Goal: Task Accomplishment & Management: Manage account settings

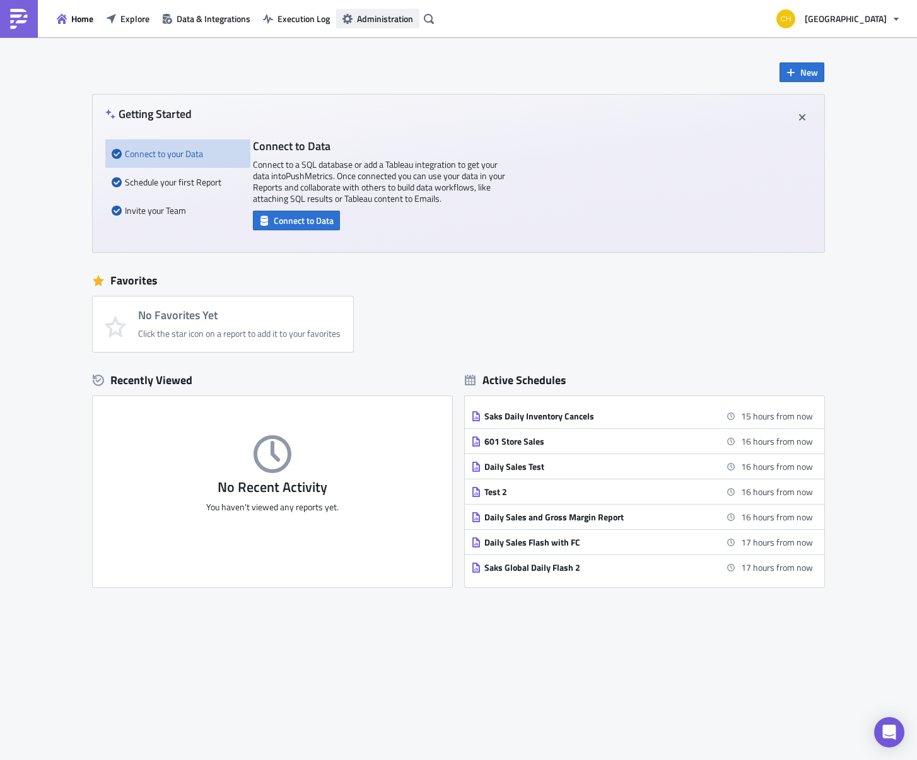
click at [351, 20] on icon "button" at bounding box center [348, 19] width 10 height 10
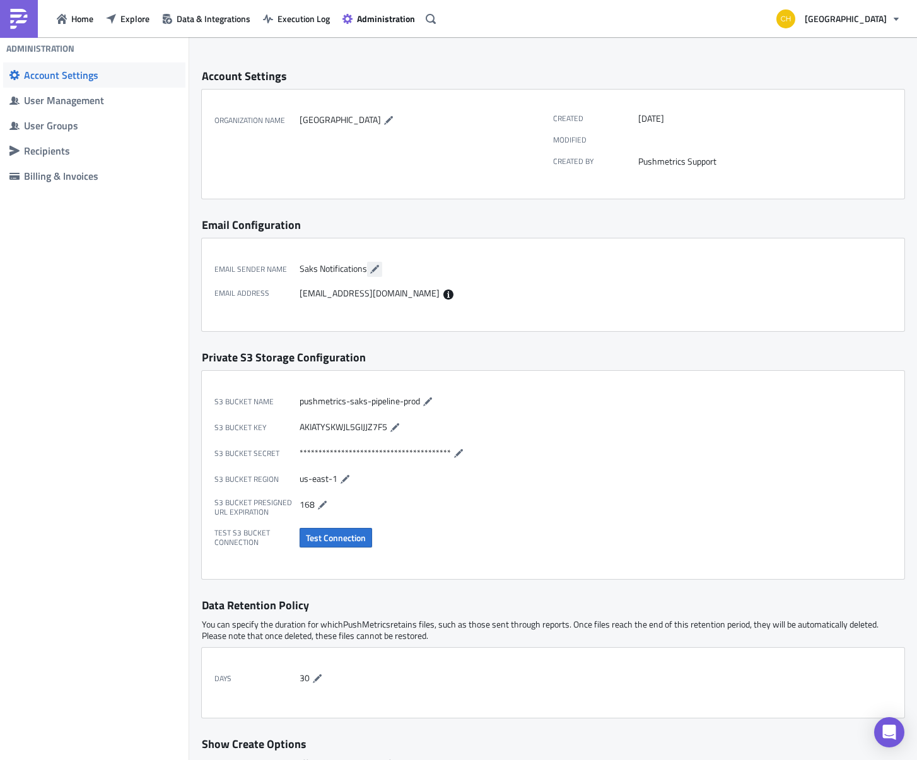
click at [372, 270] on icon "button" at bounding box center [374, 269] width 9 height 9
click at [510, 274] on div "Saks Notifications" at bounding box center [423, 269] width 247 height 15
drag, startPoint x: 365, startPoint y: 298, endPoint x: 434, endPoint y: 295, distance: 68.8
click at [434, 295] on div "[EMAIL_ADDRESS][DOMAIN_NAME]" at bounding box center [423, 294] width 247 height 12
click at [461, 303] on div "Email Sender Name Saks Notifications Email Address [EMAIL_ADDRESS][DOMAIN_NAME]" at bounding box center [383, 278] width 339 height 55
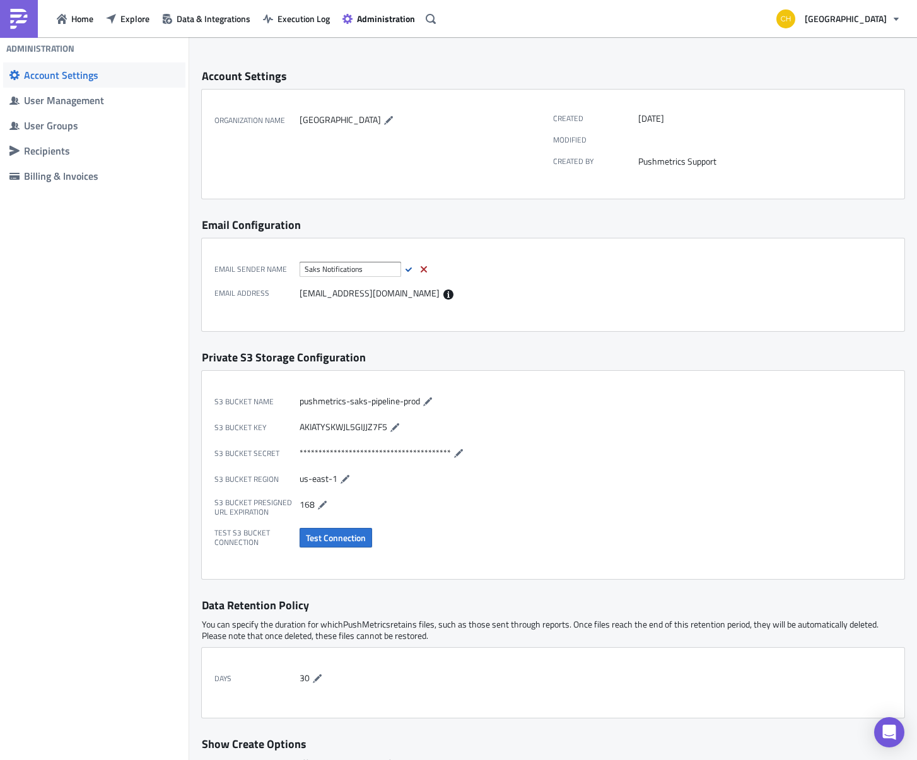
click at [527, 288] on div "[EMAIL_ADDRESS][DOMAIN_NAME]" at bounding box center [423, 294] width 247 height 12
click at [487, 238] on div "Email Sender Name Saks Notifications Email Address [EMAIL_ADDRESS][DOMAIN_NAME]" at bounding box center [553, 284] width 703 height 93
click at [87, 175] on div "Billing & Invoices" at bounding box center [101, 176] width 155 height 13
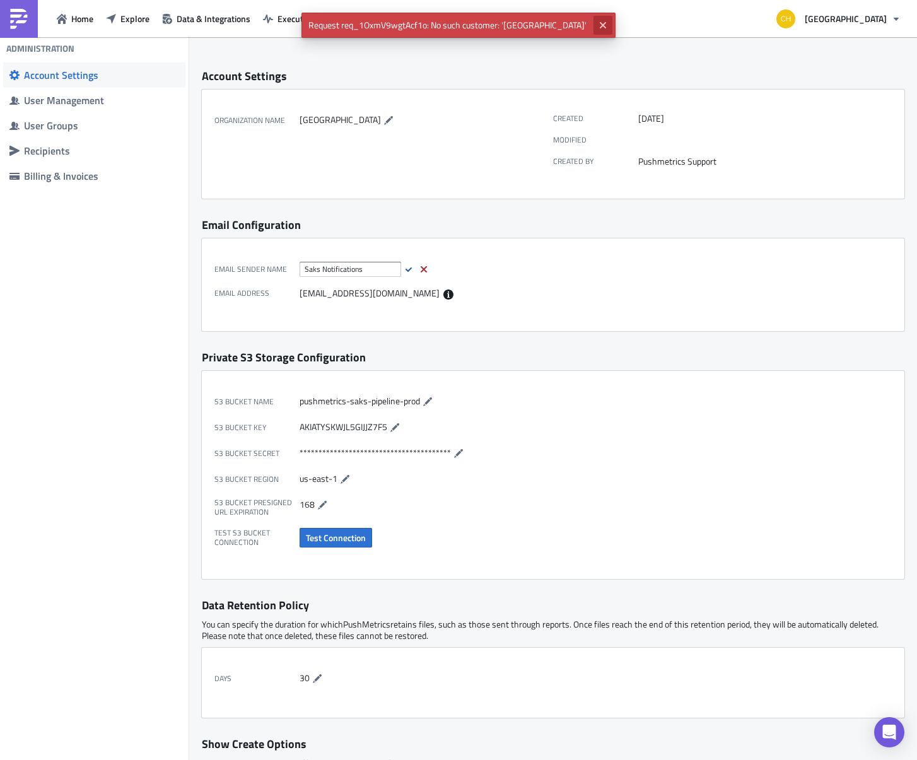
click at [600, 24] on icon "Close" at bounding box center [603, 25] width 6 height 6
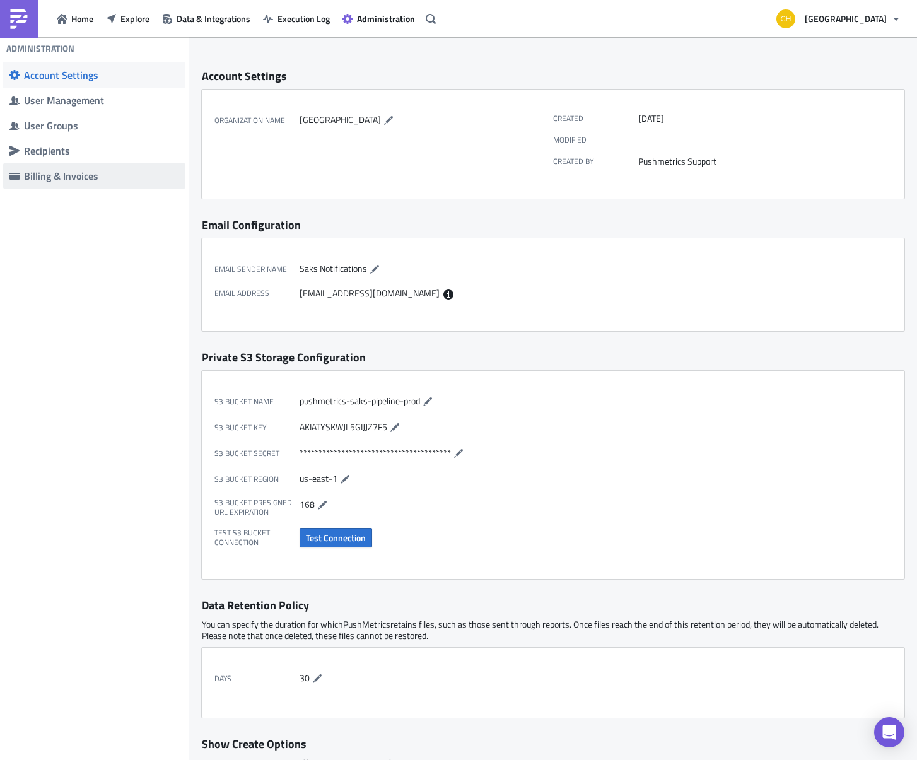
click at [67, 181] on div "Billing & Invoices" at bounding box center [101, 176] width 155 height 13
click at [31, 156] on div "Recipients" at bounding box center [101, 150] width 155 height 13
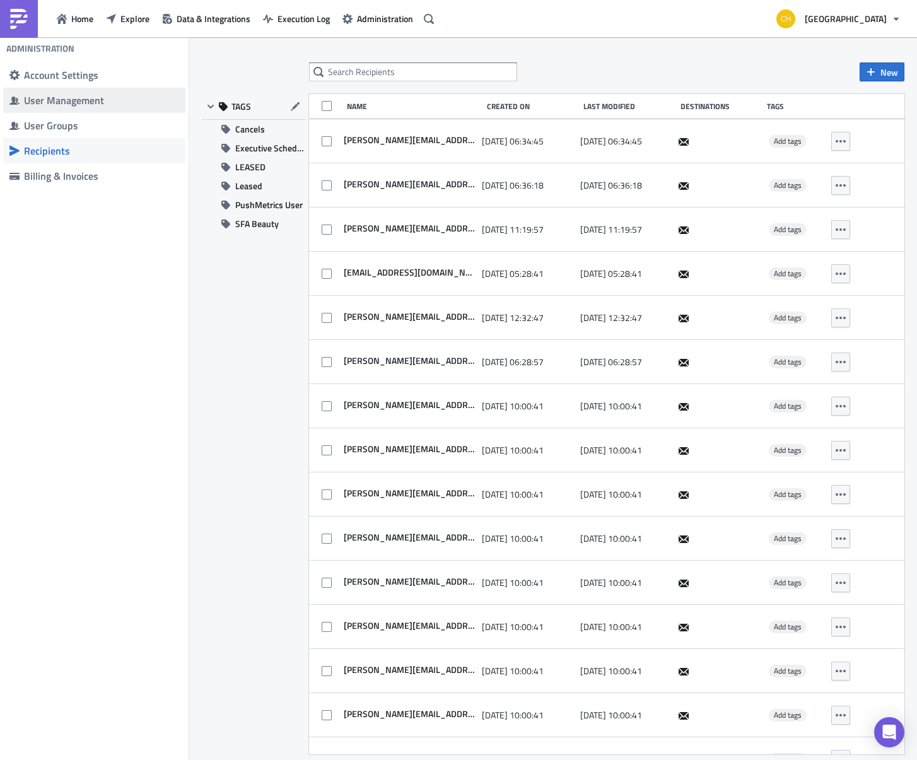
click at [57, 106] on div "User Management" at bounding box center [101, 100] width 155 height 13
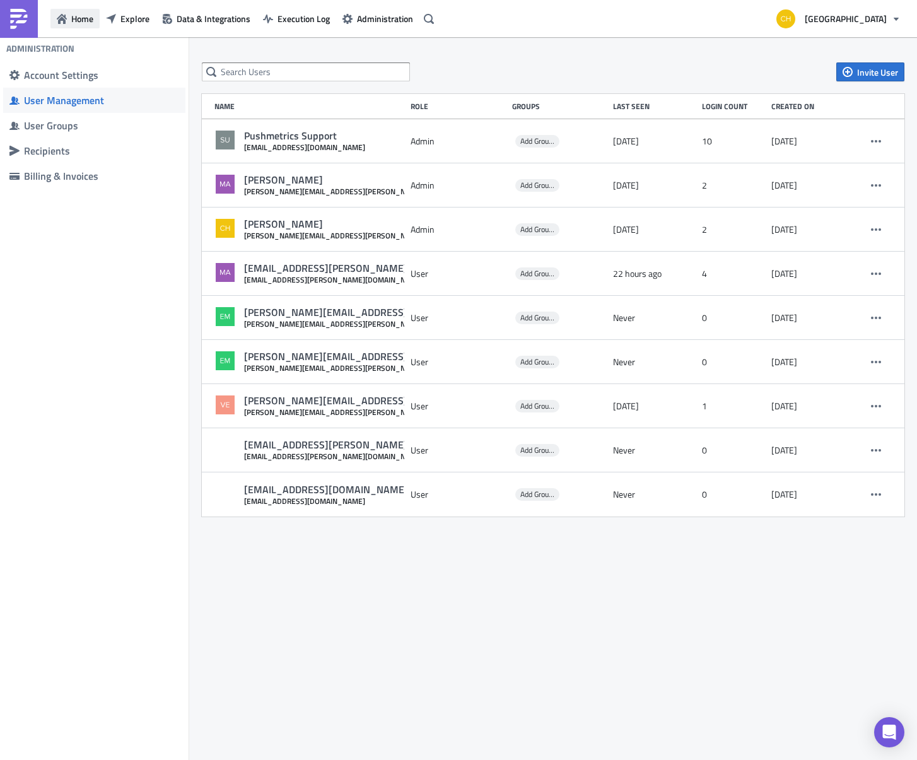
click at [68, 18] on button "Home" at bounding box center [74, 19] width 49 height 20
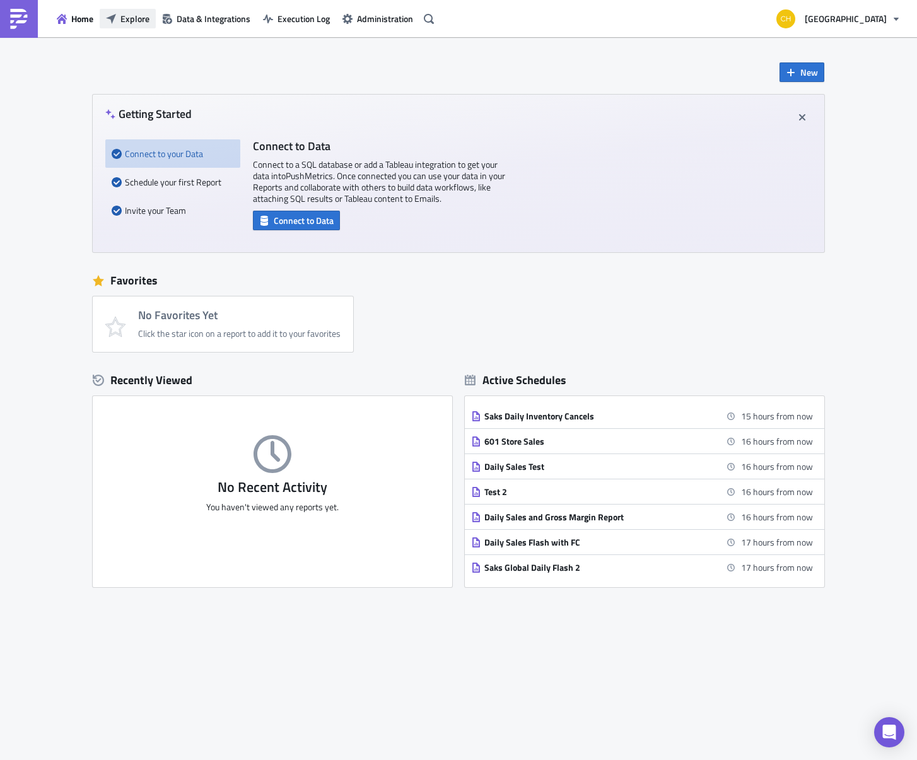
click at [131, 19] on span "Explore" at bounding box center [134, 18] width 29 height 13
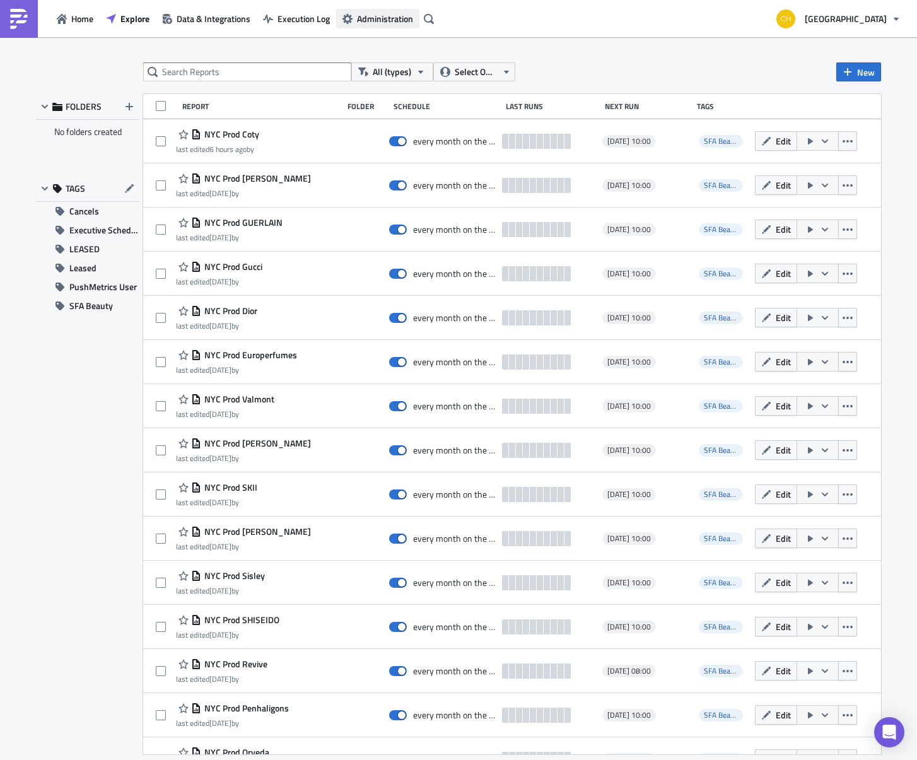
click at [388, 21] on span "Administration" at bounding box center [385, 18] width 56 height 13
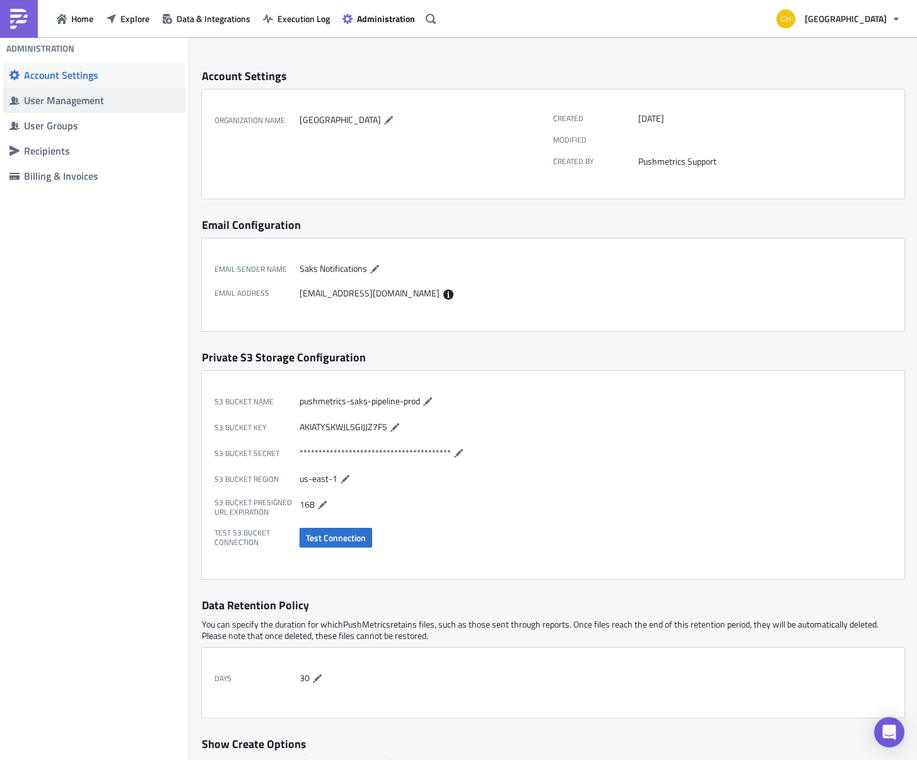
click at [85, 105] on div "User Management" at bounding box center [101, 100] width 155 height 13
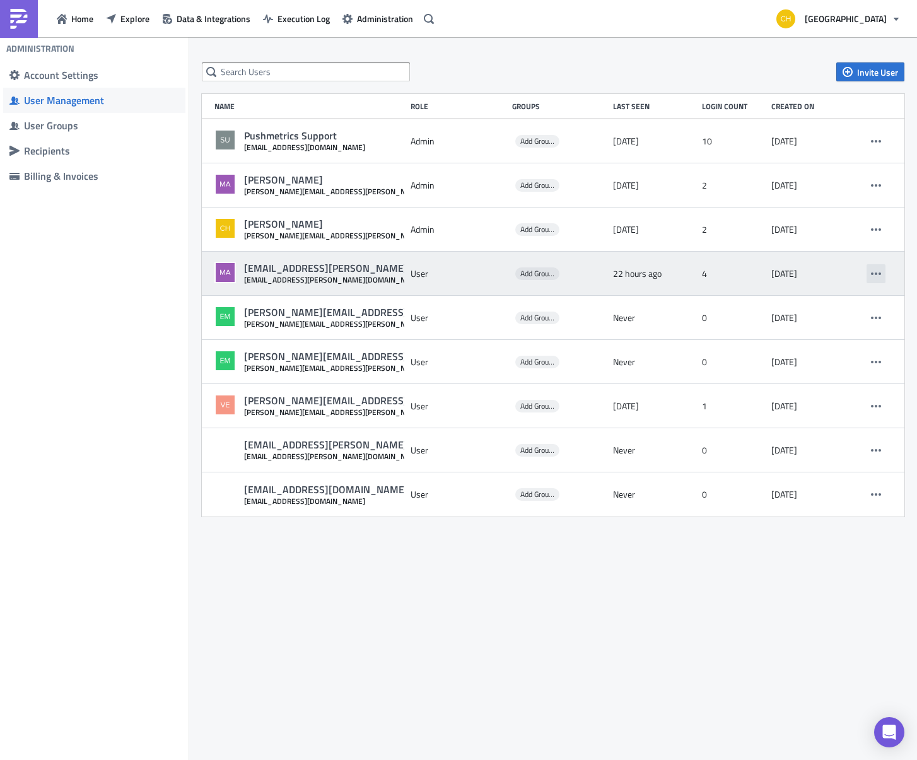
click at [877, 272] on icon "button" at bounding box center [876, 273] width 10 height 3
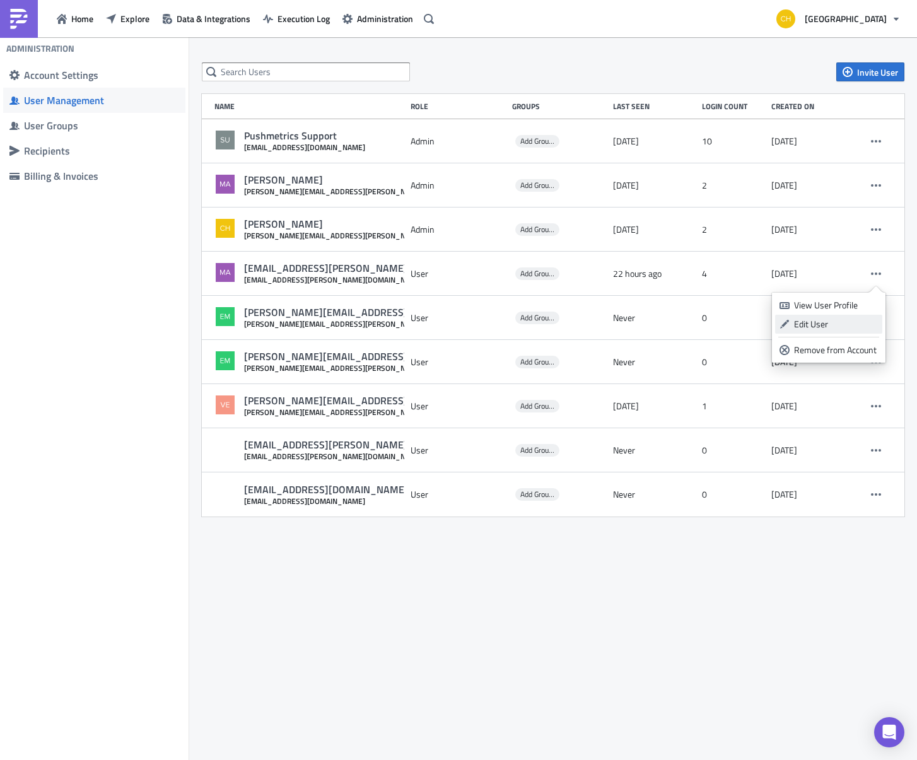
click at [822, 316] on link "Edit User" at bounding box center [828, 324] width 107 height 19
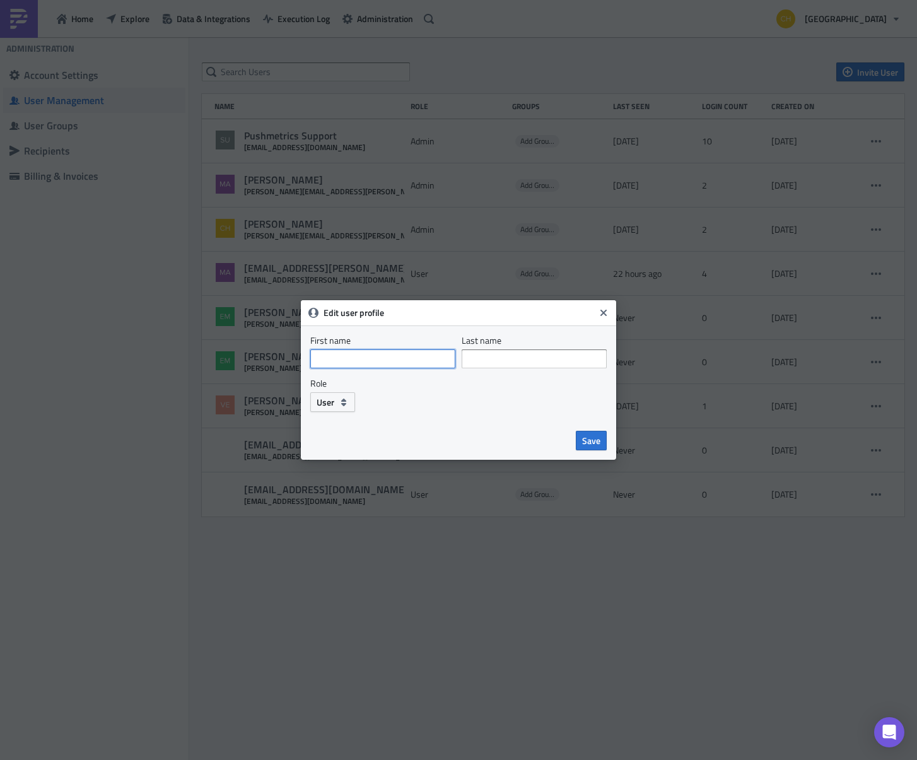
click at [397, 362] on input "First name" at bounding box center [382, 358] width 145 height 19
type input "Maiya"
type input "Bautista"
drag, startPoint x: 591, startPoint y: 443, endPoint x: 587, endPoint y: 437, distance: 7.7
click at [586, 440] on span "Save" at bounding box center [591, 440] width 18 height 13
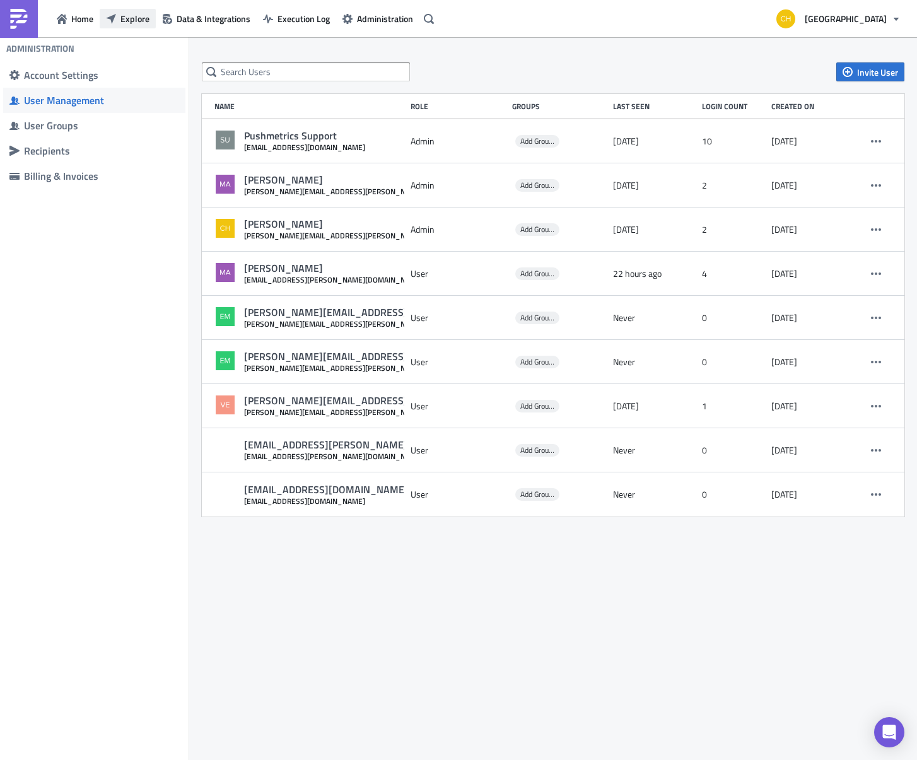
click at [121, 13] on span "Explore" at bounding box center [134, 18] width 29 height 13
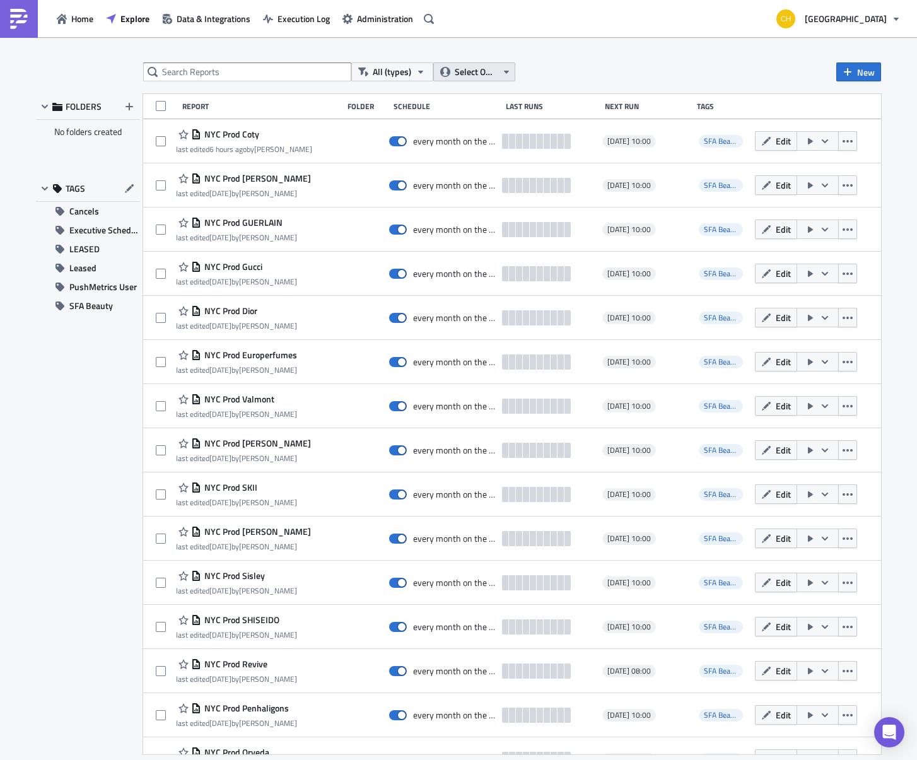
click at [495, 71] on span "Select Owner" at bounding box center [476, 72] width 42 height 14
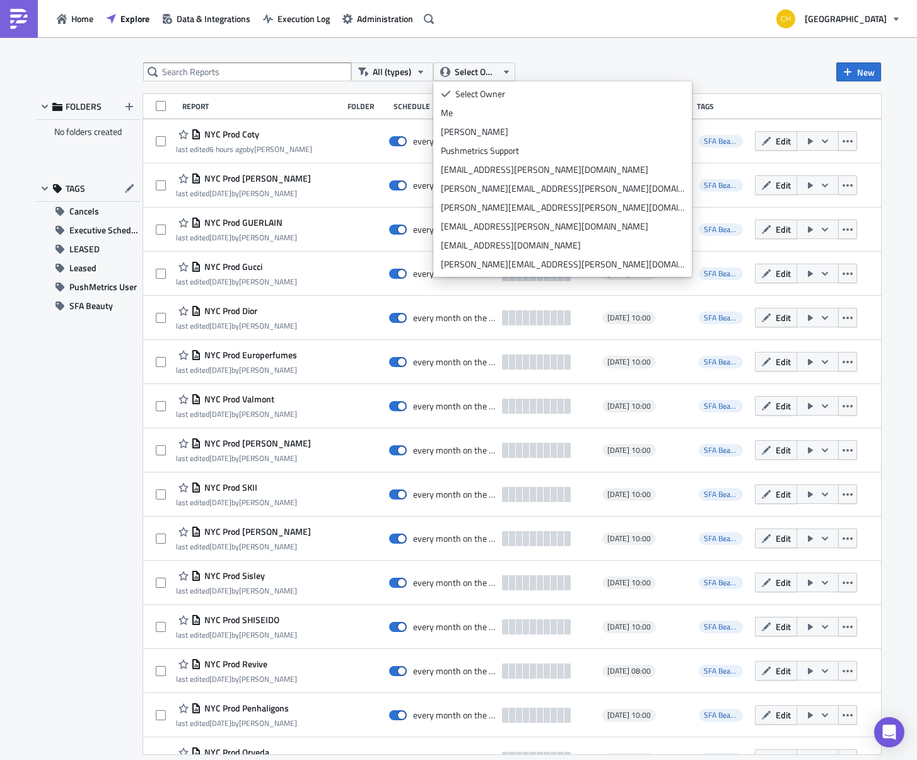
click at [628, 61] on div "All (types) Select Owner New FOLDERS No folders created TAGS Cancels Executive …" at bounding box center [458, 399] width 917 height 725
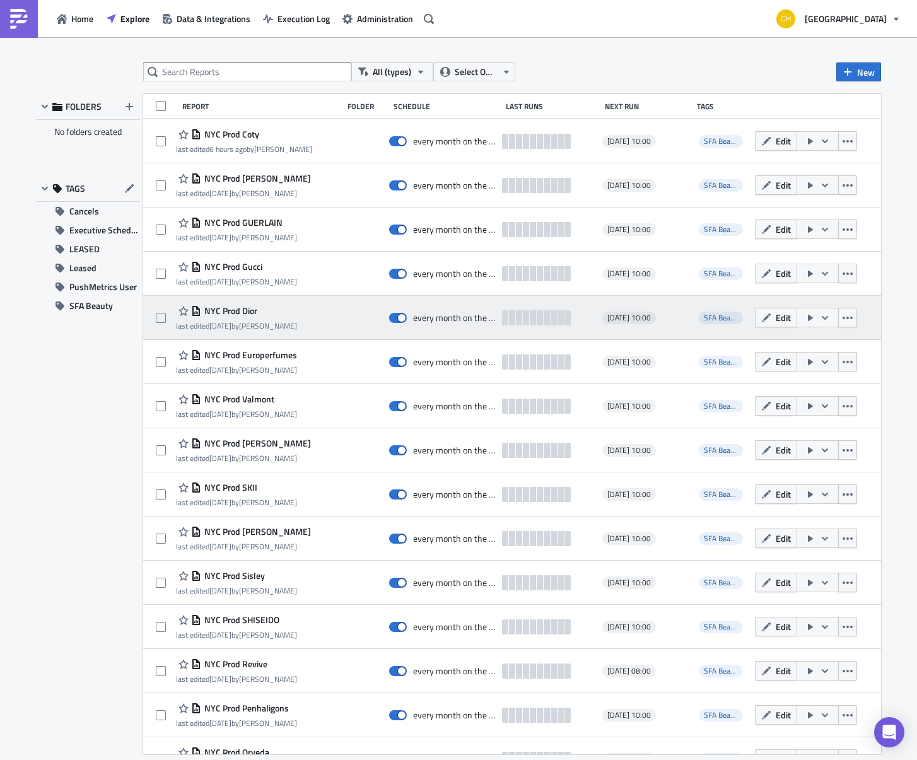
click at [221, 312] on span "NYC Prod Dior" at bounding box center [229, 310] width 56 height 11
